Goal: Task Accomplishment & Management: Use online tool/utility

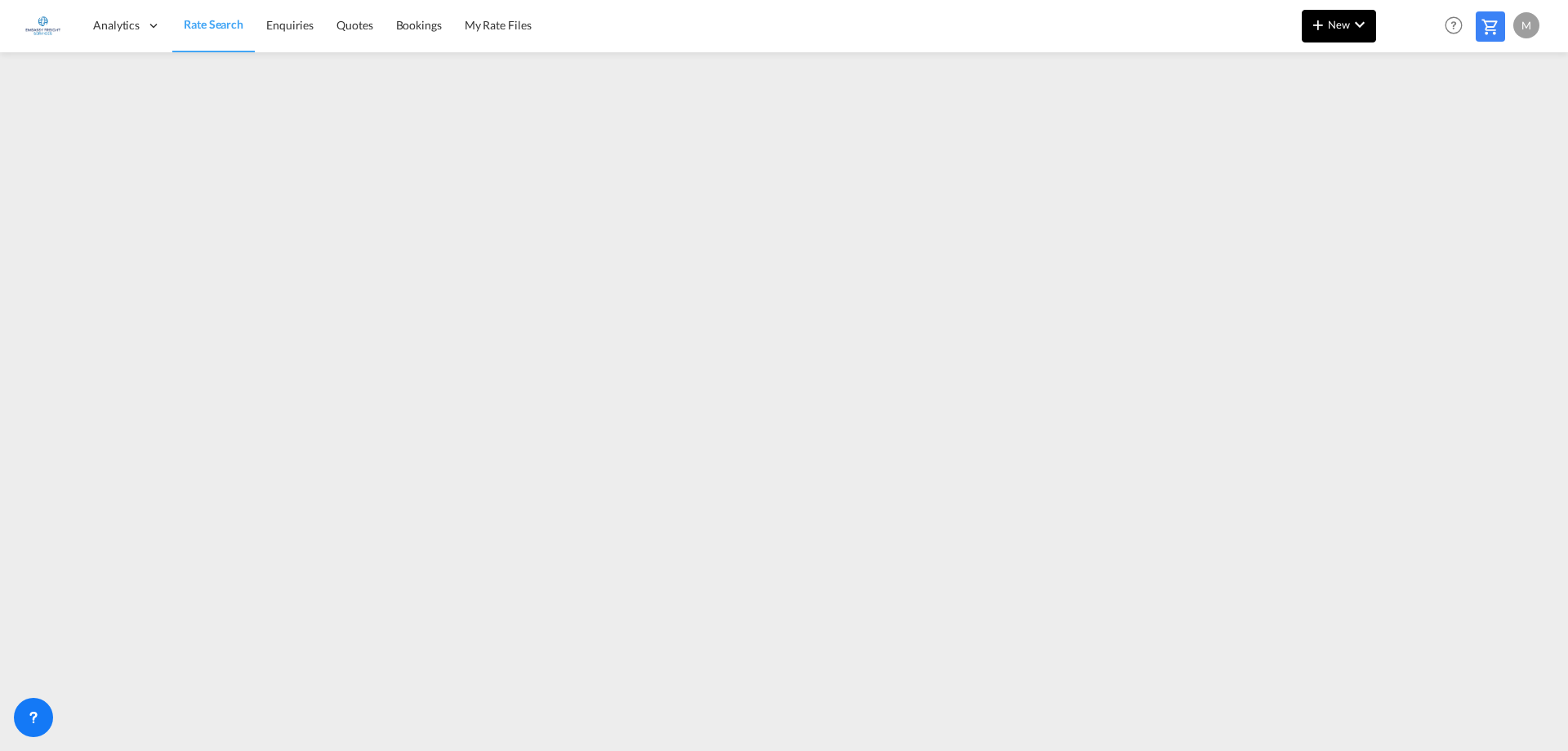
click at [1343, 25] on span "New" at bounding box center [1338, 24] width 61 height 13
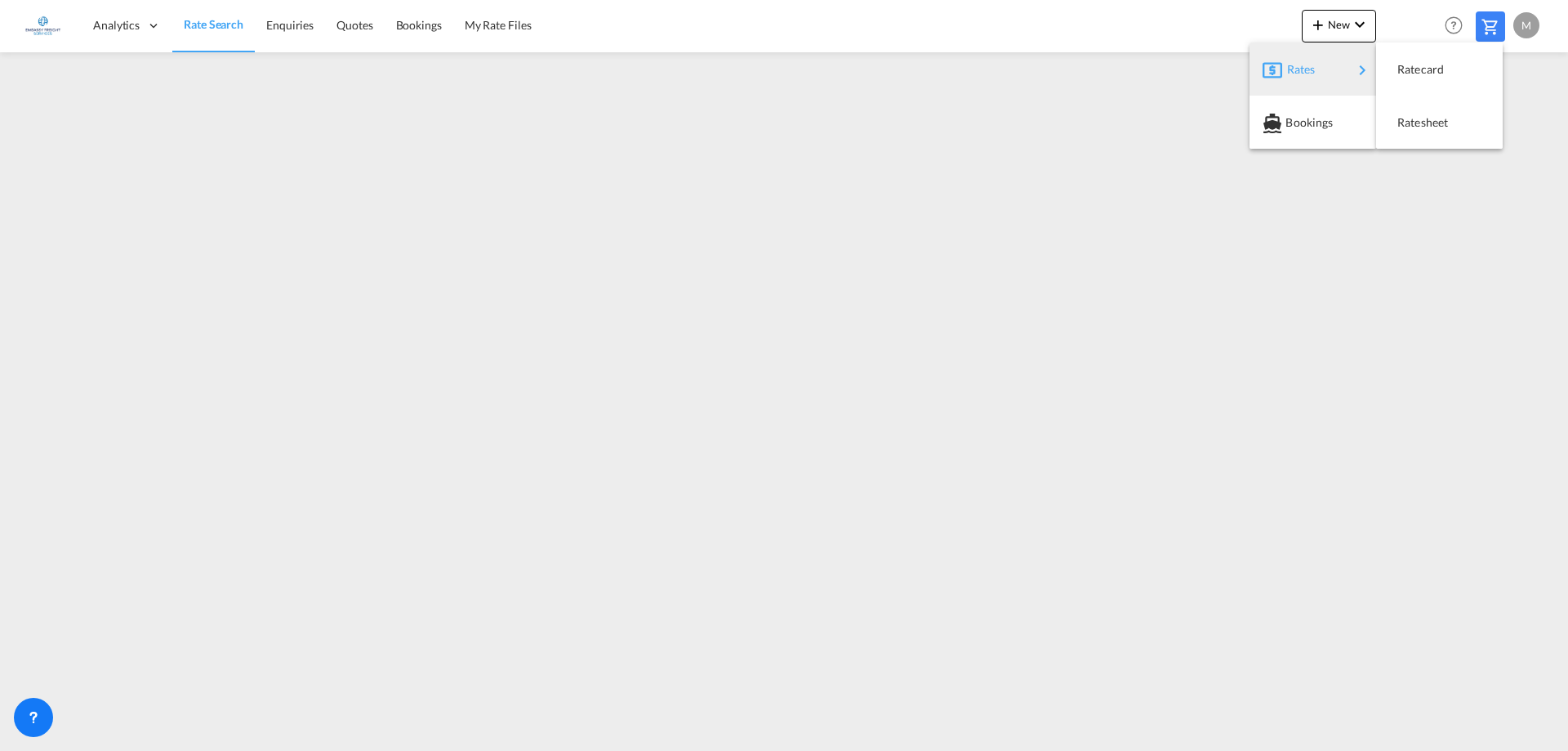
click at [1330, 71] on div "Rates" at bounding box center [1319, 70] width 65 height 41
click at [1412, 123] on span "Ratesheet" at bounding box center [1406, 123] width 18 height 33
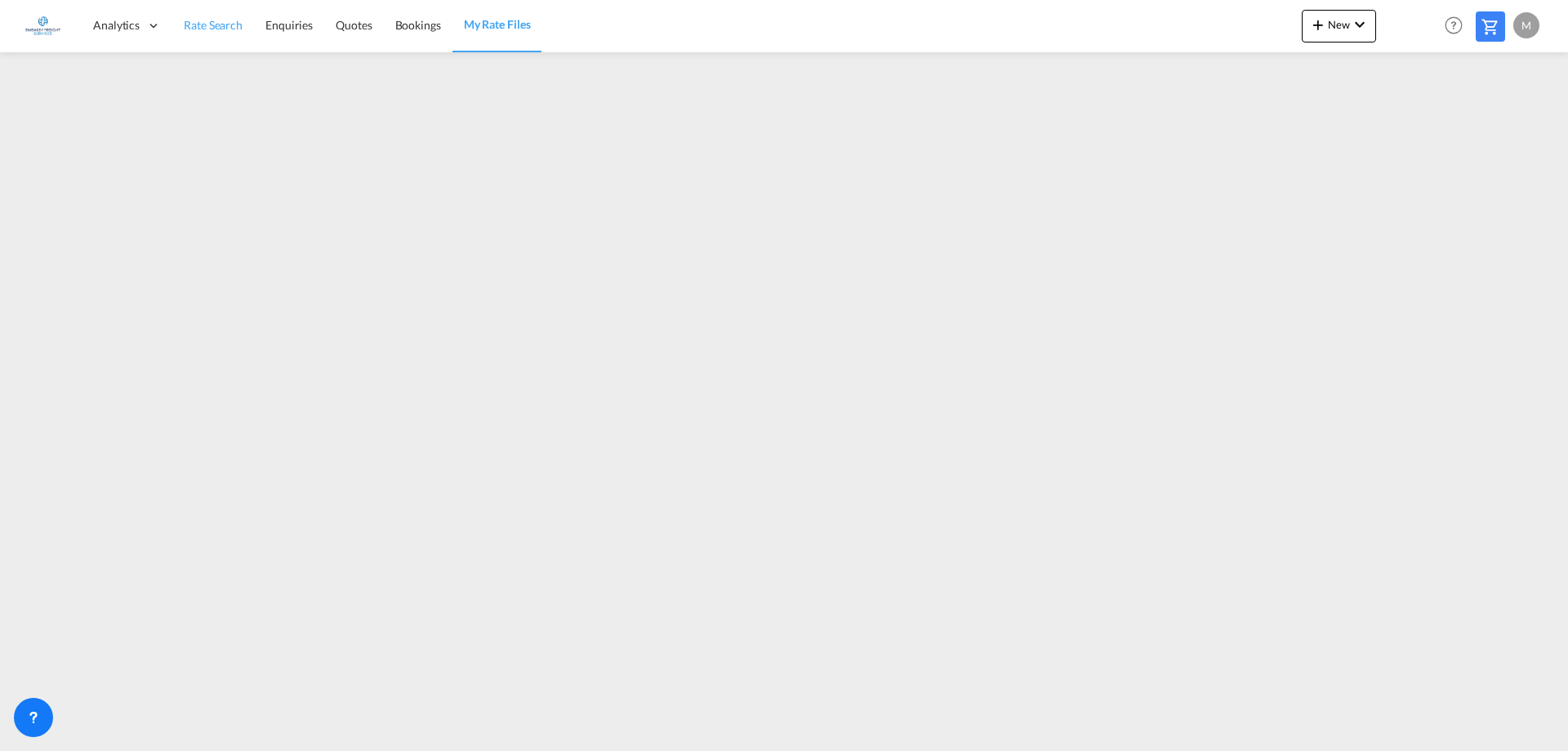
click at [227, 28] on span "Rate Search" at bounding box center [213, 25] width 59 height 14
